Goal: Transaction & Acquisition: Purchase product/service

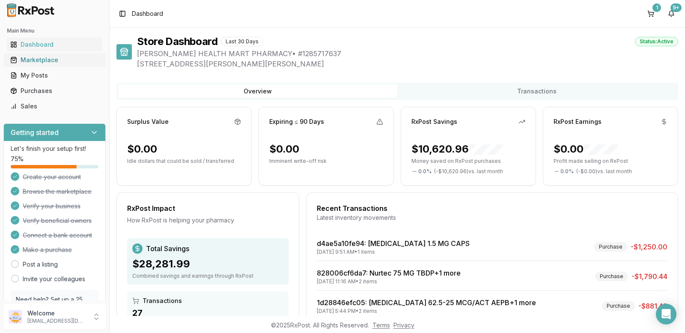
click at [38, 57] on div "Marketplace" at bounding box center [54, 60] width 89 height 9
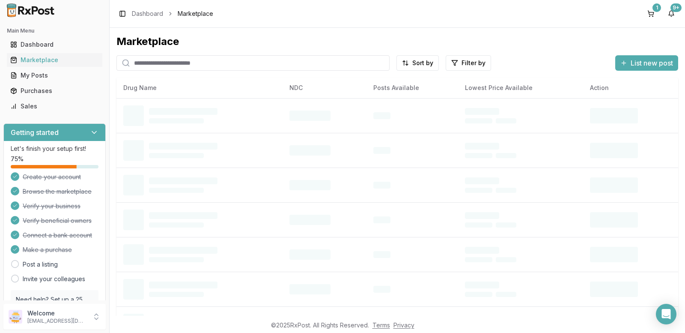
click at [158, 62] on input "search" at bounding box center [252, 62] width 273 height 15
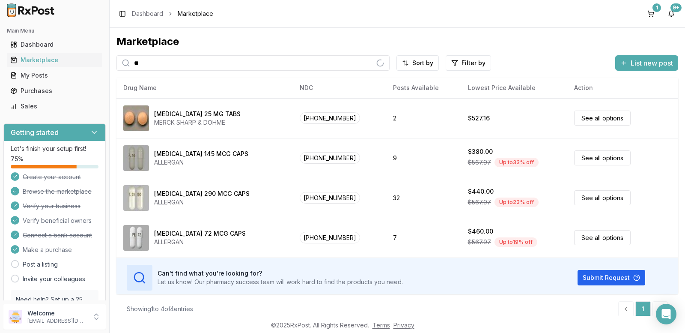
type input "*"
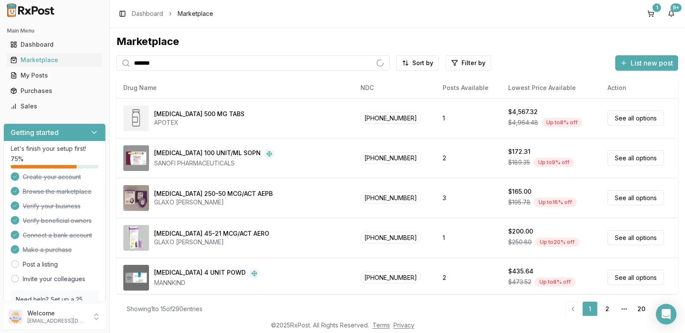
type input "*******"
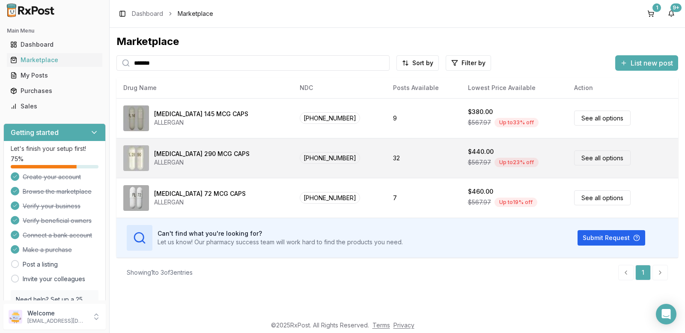
click at [591, 158] on link "See all options" at bounding box center [602, 157] width 56 height 15
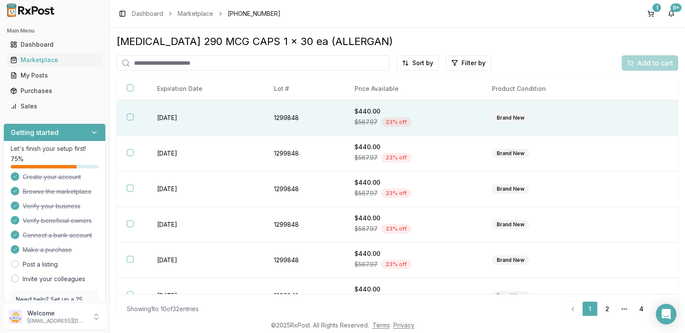
click at [128, 115] on button "button" at bounding box center [130, 116] width 7 height 7
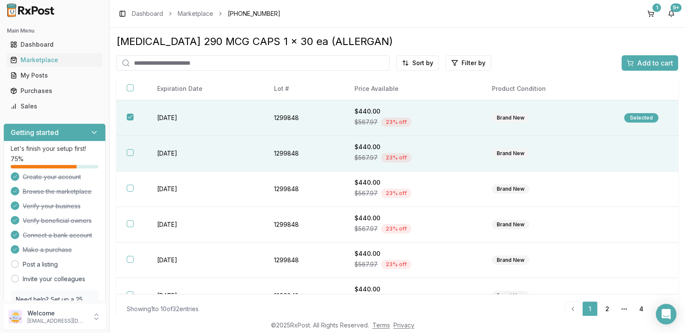
click at [128, 151] on button "button" at bounding box center [130, 152] width 7 height 7
click at [631, 68] on button "Add to cart" at bounding box center [649, 62] width 56 height 15
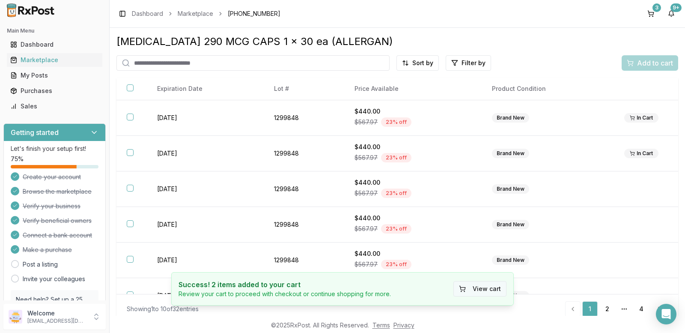
click at [487, 292] on button "View cart" at bounding box center [479, 288] width 53 height 15
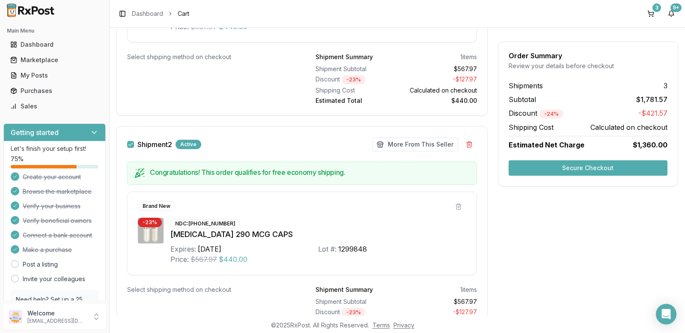
scroll to position [300, 0]
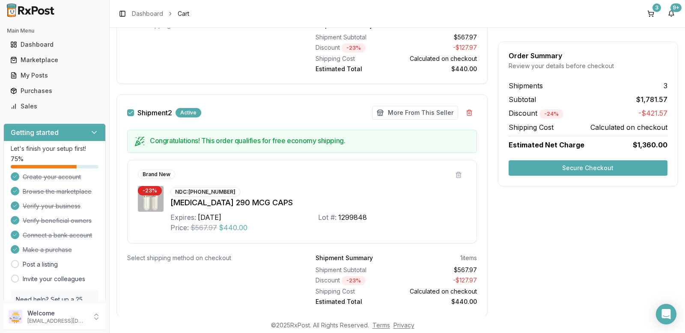
click at [561, 171] on button "Secure Checkout" at bounding box center [587, 167] width 159 height 15
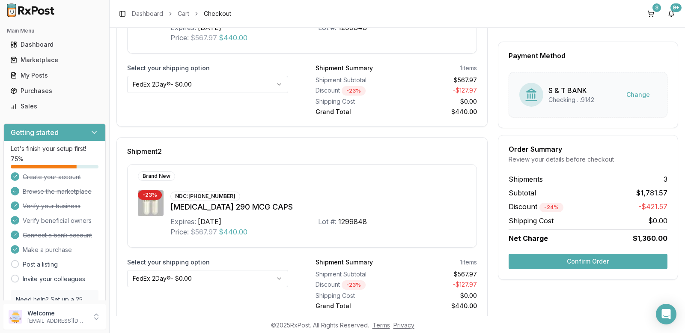
scroll to position [427, 0]
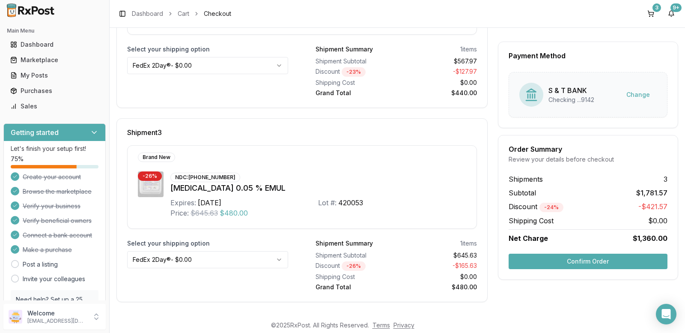
click at [582, 262] on button "Confirm Order" at bounding box center [587, 260] width 159 height 15
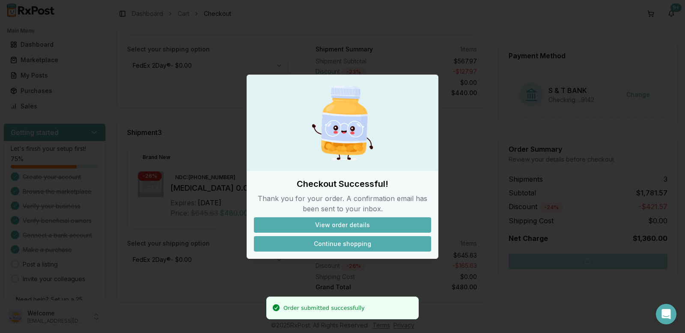
click at [357, 243] on button "Continue shopping" at bounding box center [342, 243] width 177 height 15
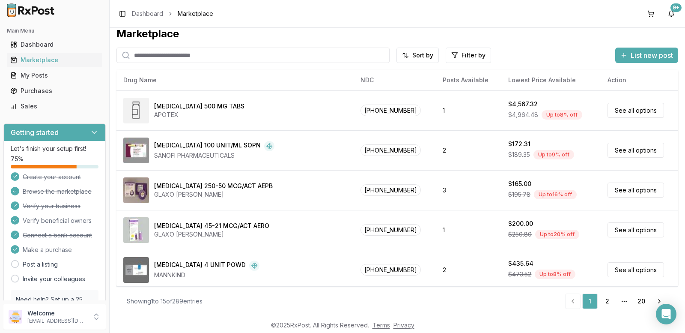
scroll to position [8, 0]
